Goal: Task Accomplishment & Management: Use online tool/utility

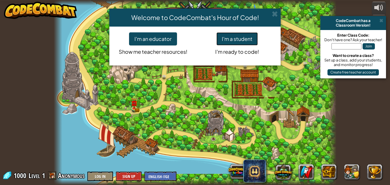
click at [246, 39] on button "I'm a student" at bounding box center [237, 38] width 41 height 13
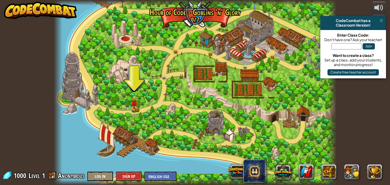
click at [132, 95] on div at bounding box center [195, 92] width 283 height 185
click at [126, 95] on div at bounding box center [195, 92] width 283 height 185
click at [133, 105] on img at bounding box center [134, 100] width 7 height 15
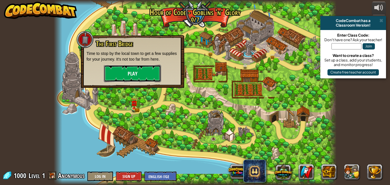
click at [151, 72] on button "Play" at bounding box center [132, 73] width 57 height 17
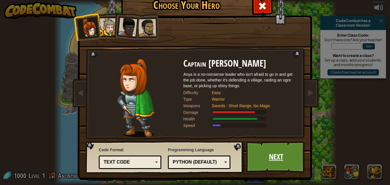
click at [280, 152] on link "Next" at bounding box center [276, 156] width 60 height 31
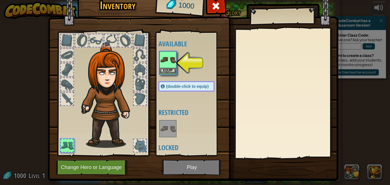
click at [167, 64] on img at bounding box center [168, 60] width 16 height 16
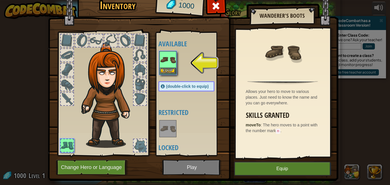
click at [169, 67] on img at bounding box center [168, 60] width 16 height 16
click at [269, 161] on button "Equip" at bounding box center [282, 168] width 97 height 14
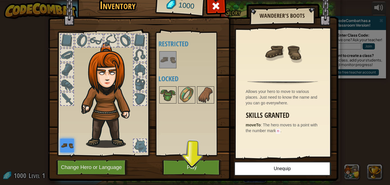
click at [219, 118] on div "Available Equip (double-click to equip) Restricted Locked" at bounding box center [192, 93] width 67 height 119
click at [184, 163] on button "Play" at bounding box center [192, 167] width 60 height 16
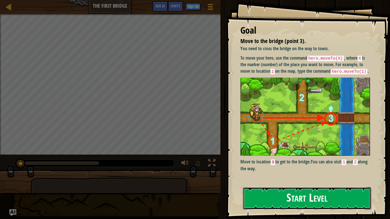
click at [285, 93] on div "Goal Move to the bridge (point 3). You need to cross the bridge on the way to t…" at bounding box center [308, 109] width 164 height 219
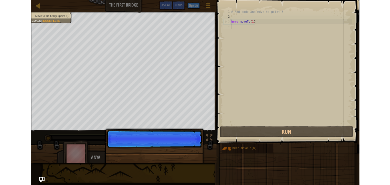
scroll to position [3, 0]
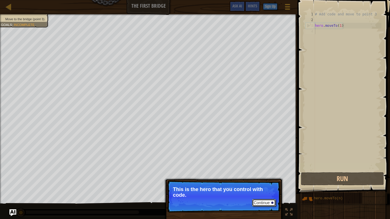
click at [263, 185] on button "Continue" at bounding box center [264, 202] width 24 height 7
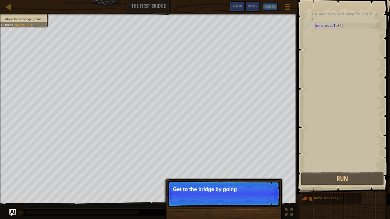
click at [212, 185] on p "Continue Get to the bridge by going" at bounding box center [223, 194] width 113 height 26
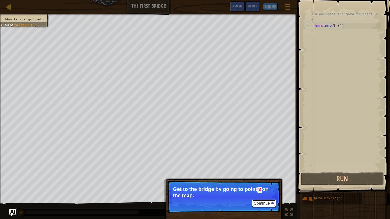
click at [265, 185] on button "Continue" at bounding box center [264, 203] width 24 height 7
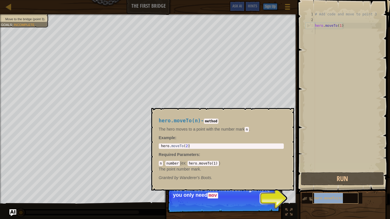
click at [330, 185] on div "hero.moveTo(n)" at bounding box center [336, 198] width 46 height 11
click at [306, 185] on img at bounding box center [307, 199] width 11 height 11
click at [270, 185] on button "Continue" at bounding box center [264, 203] width 24 height 7
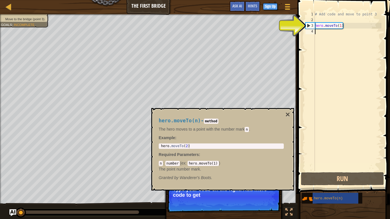
click at [291, 115] on div "hero.moveTo(n) - method The hero moves to a point with the number [PERSON_NAME]…" at bounding box center [222, 149] width 143 height 83
click at [290, 115] on button "×" at bounding box center [288, 115] width 5 height 8
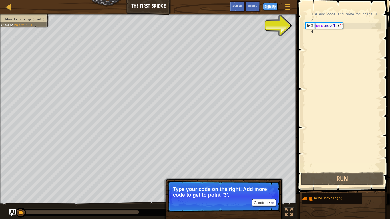
click at [316, 27] on div "# Add code and move to point 3 hero . moveTo ( 1 )" at bounding box center [348, 96] width 68 height 171
click at [310, 26] on div "3" at bounding box center [310, 26] width 9 height 6
click at [322, 25] on div "# Add code and move to point 3 hero . moveTo ( 1 )" at bounding box center [348, 96] width 68 height 171
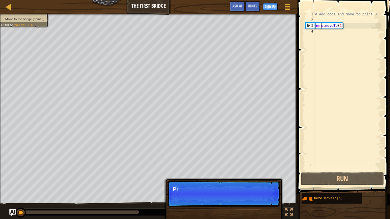
click at [309, 27] on div "3" at bounding box center [310, 26] width 9 height 6
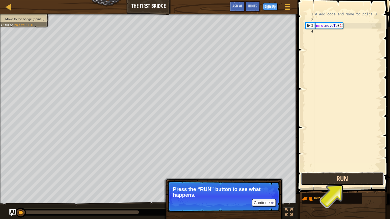
click at [338, 185] on button "Run" at bounding box center [342, 179] width 83 height 13
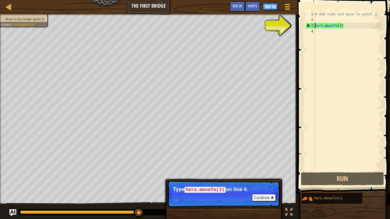
click at [308, 25] on div "3" at bounding box center [310, 26] width 9 height 6
type textarea "hero.moveTo(1)"
click at [324, 23] on div "# Add code and move to point 3 hero . moveTo ( 1 )" at bounding box center [348, 96] width 68 height 171
click at [328, 31] on div "# Add code and move to point 3 hero . moveTo ( 1 )" at bounding box center [348, 96] width 68 height 171
click at [331, 33] on div "# Add code and move to point 3 hero . moveTo ( 1 )" at bounding box center [348, 96] width 68 height 171
